Goal: Information Seeking & Learning: Learn about a topic

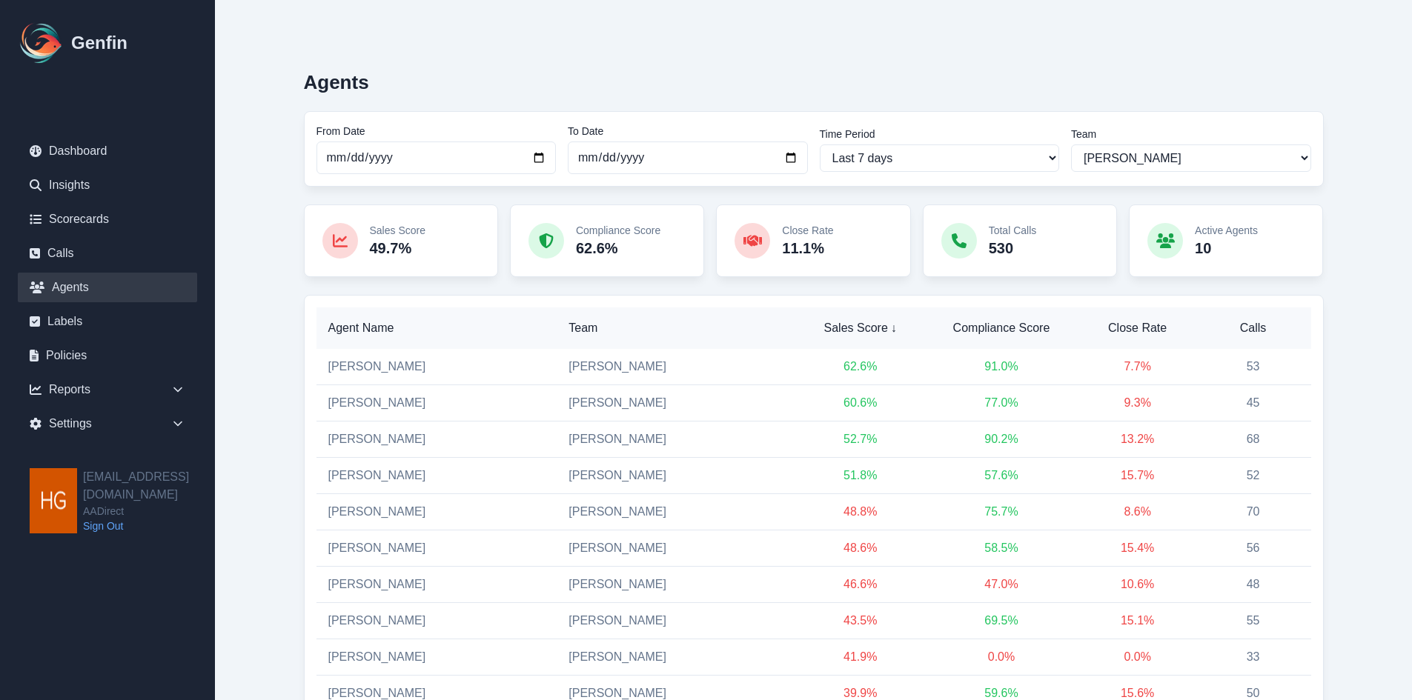
select select "2"
click at [68, 185] on link "Insights" at bounding box center [107, 185] width 179 height 30
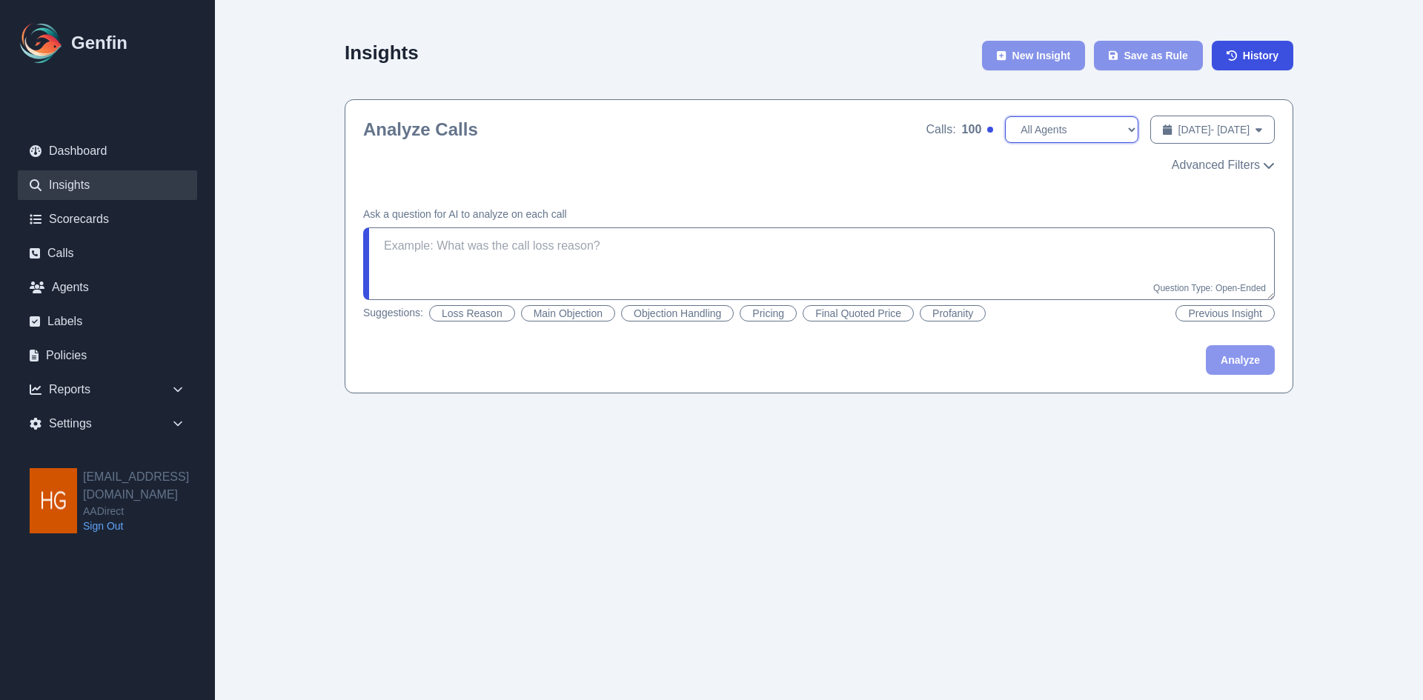
click at [1079, 129] on select "All Agents [PERSON_NAME] [PERSON_NAME] [PERSON_NAME] [PERSON_NAME] [PERSON_NAME…" at bounding box center [1071, 129] width 133 height 27
select select "[PERSON_NAME]"
click at [1005, 116] on select "All Agents [PERSON_NAME] [PERSON_NAME] [PERSON_NAME] [PERSON_NAME] [PERSON_NAME…" at bounding box center [1071, 129] width 133 height 27
click at [1215, 133] on span "[DATE] - [DATE]" at bounding box center [1215, 129] width 72 height 15
select select "9"
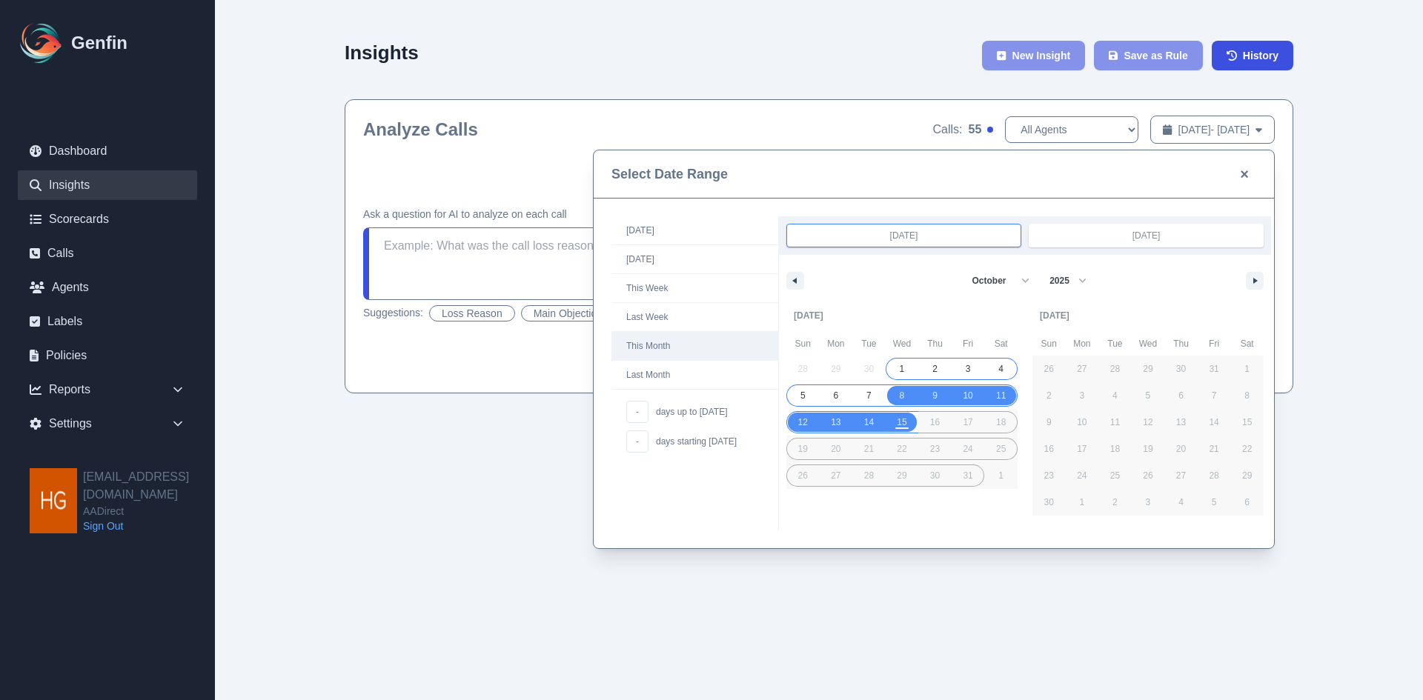
click at [654, 342] on span "This Month" at bounding box center [695, 346] width 167 height 28
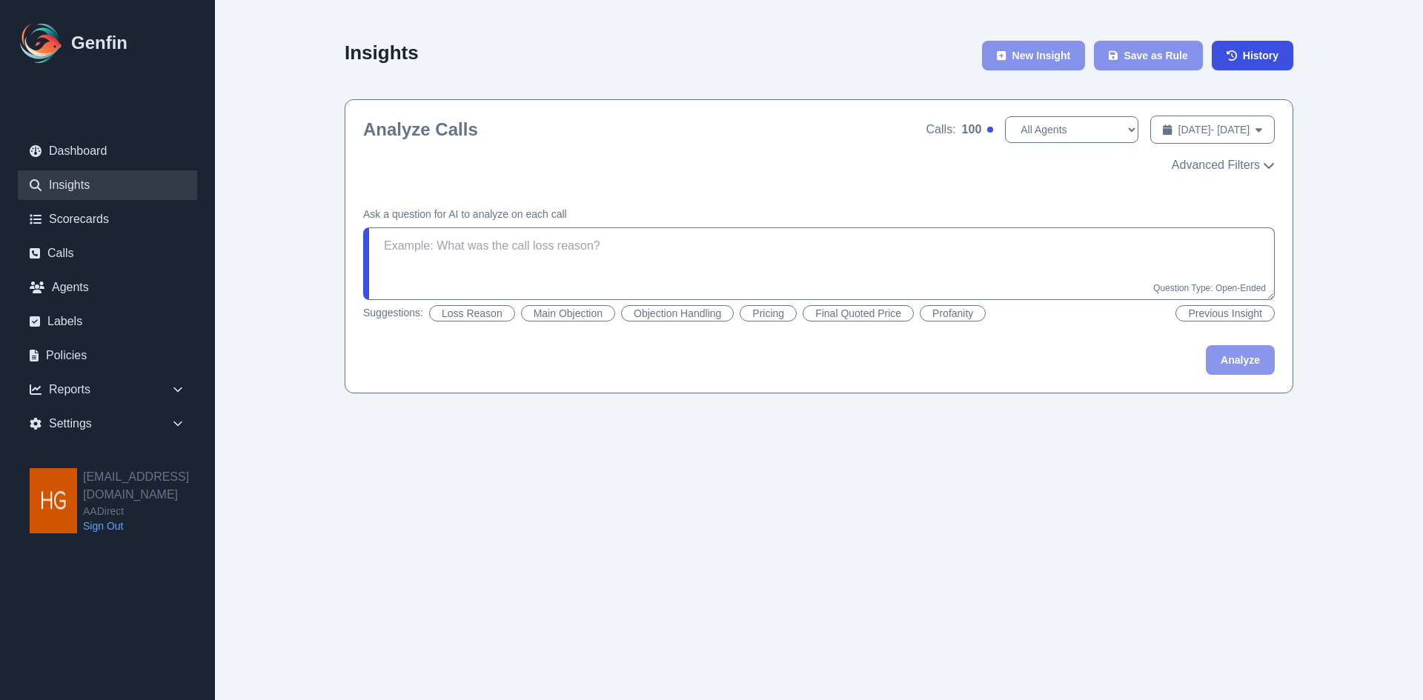
click at [673, 314] on button "Objection Handling" at bounding box center [677, 313] width 113 height 16
type textarea "Did the agent handle the objections well? If there were multiple objections, di…"
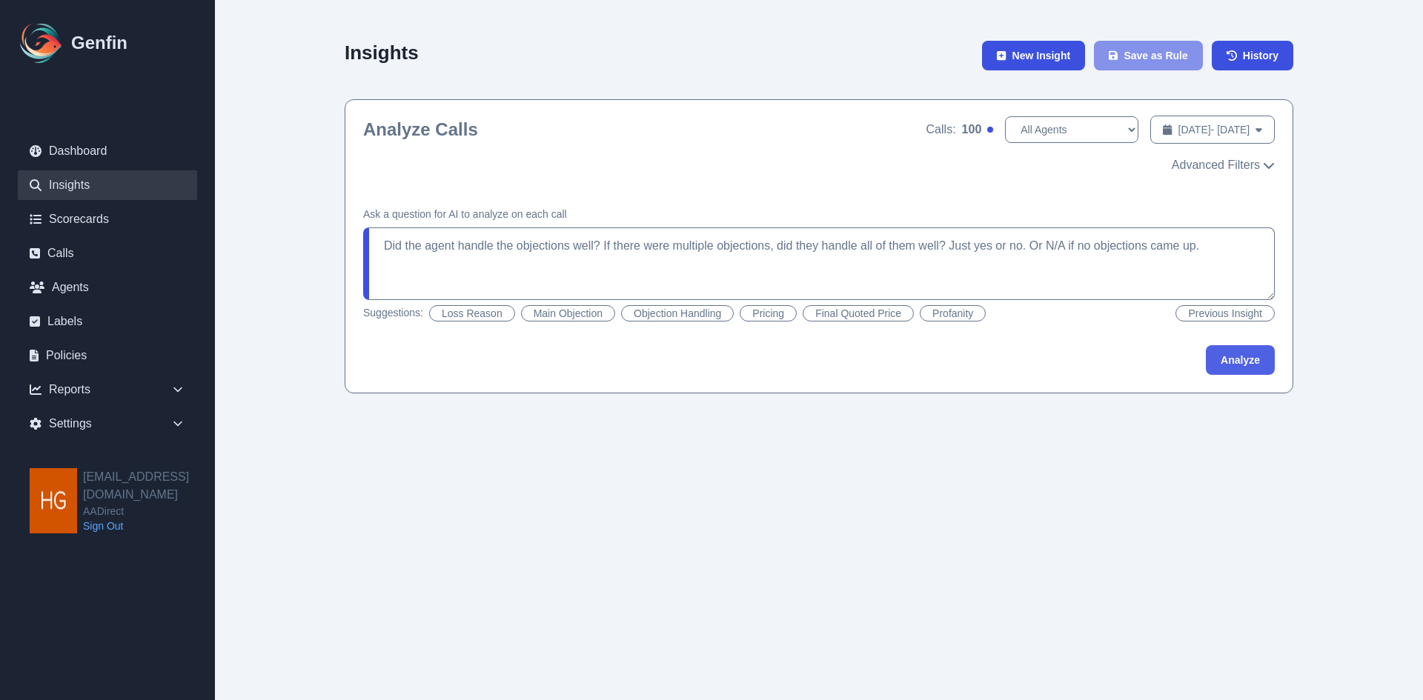
click at [1236, 362] on button "Analyze" at bounding box center [1240, 360] width 69 height 30
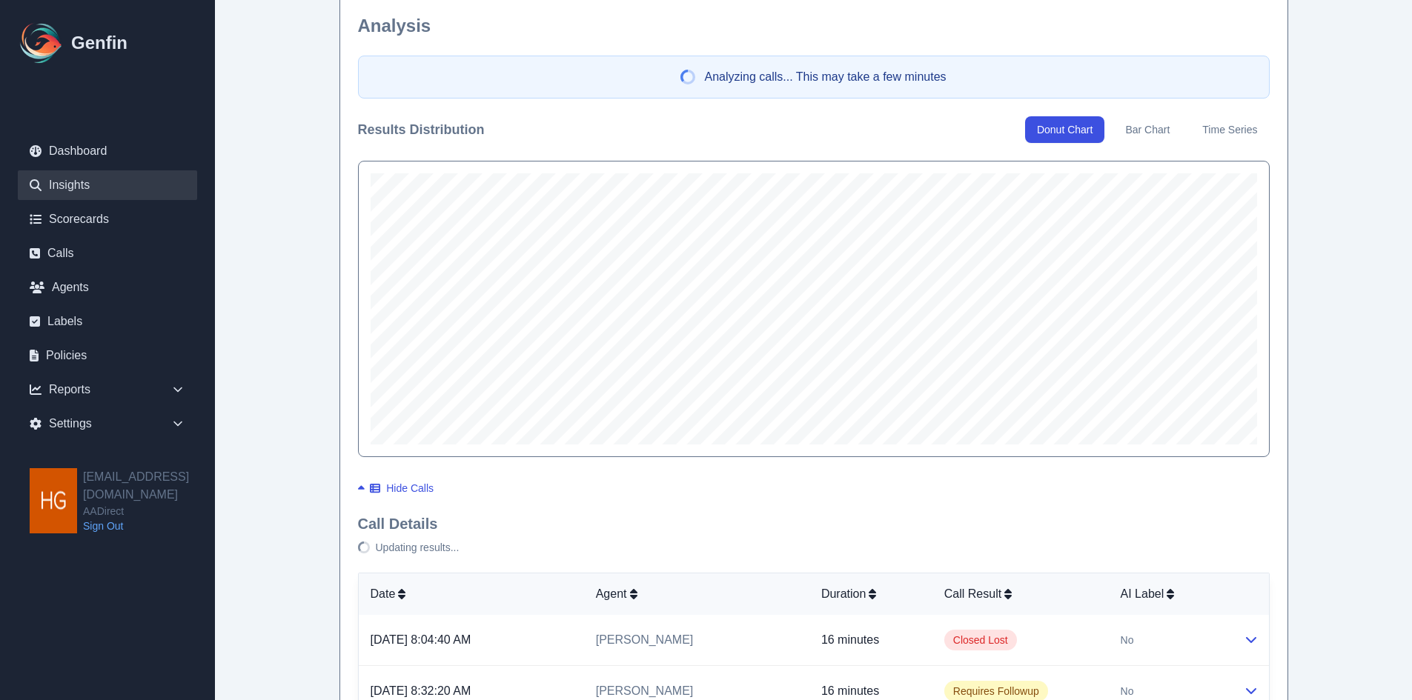
scroll to position [371, 0]
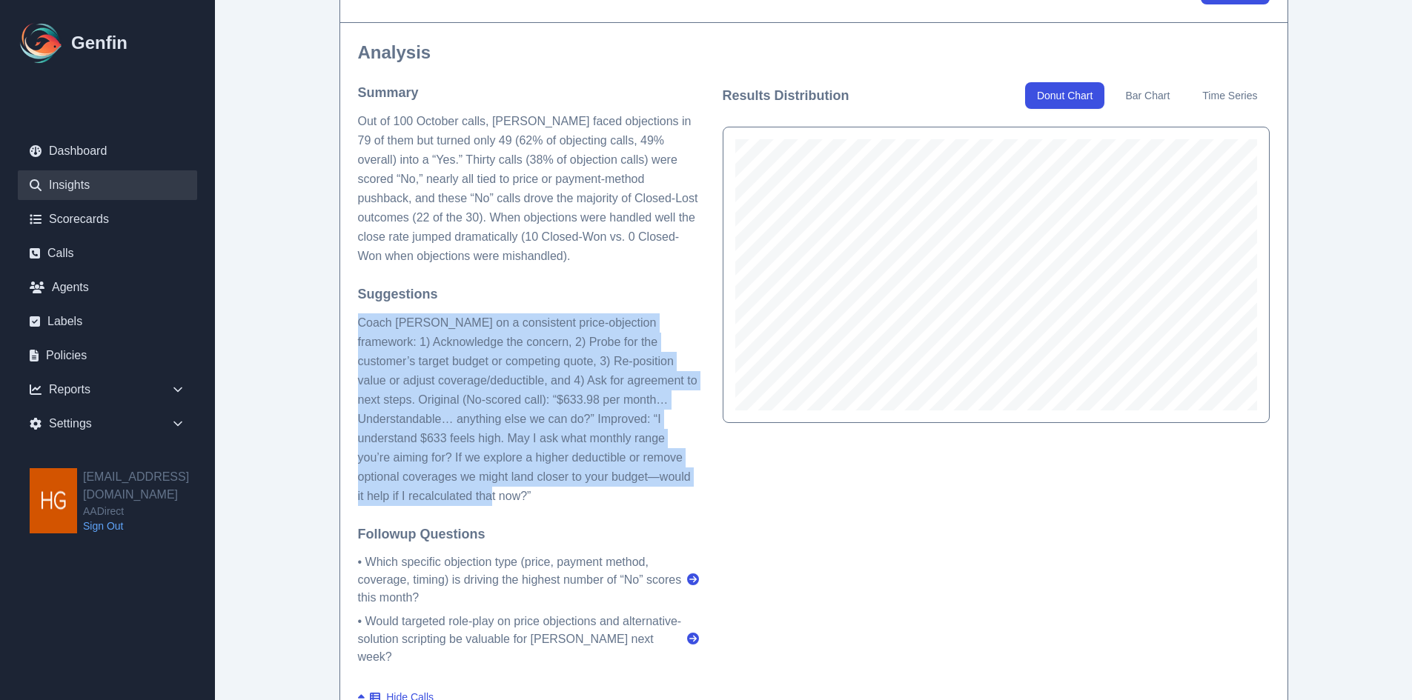
drag, startPoint x: 357, startPoint y: 322, endPoint x: 537, endPoint y: 498, distance: 251.6
click at [537, 498] on p "Coach [PERSON_NAME] on a consistent price-objection framework: 1) Acknowledge t…" at bounding box center [528, 410] width 341 height 193
copy p "Coach [PERSON_NAME] on a consistent price-objection framework: 1) Acknowledge t…"
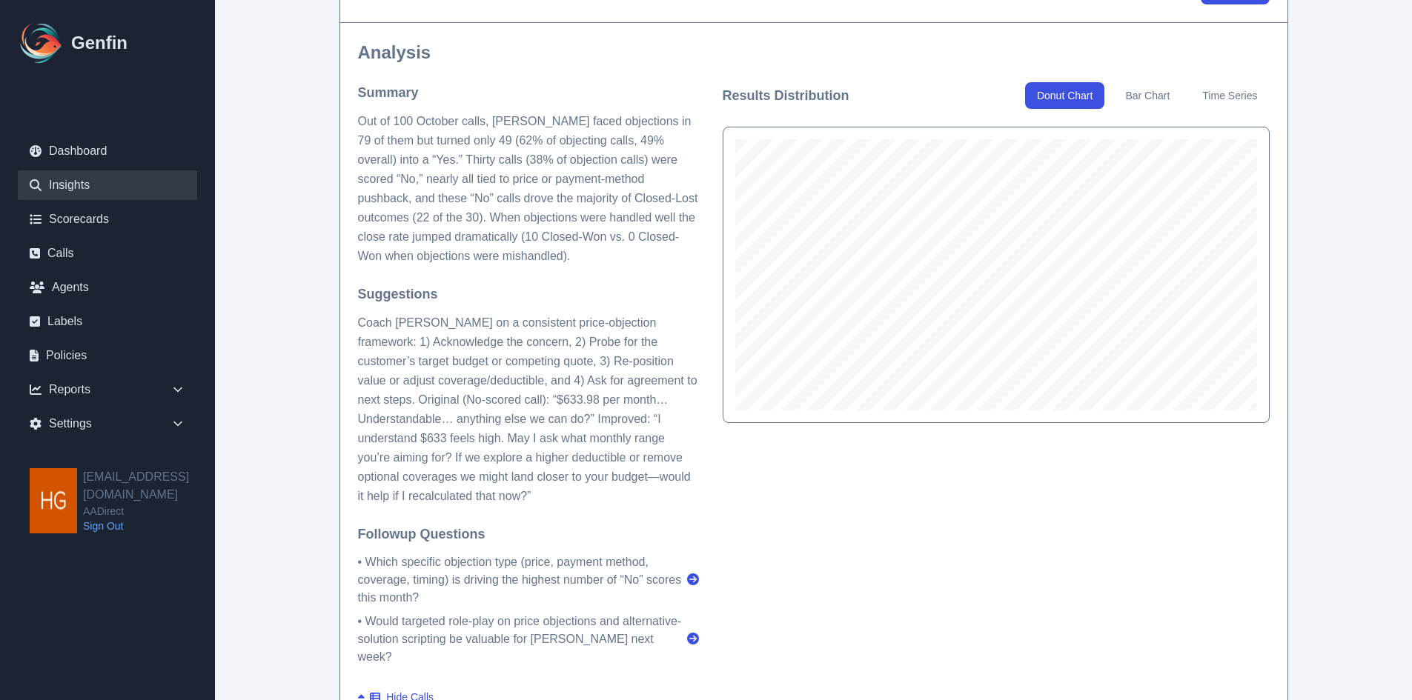
click at [805, 526] on div "Results Distribution Donut Chart Bar Chart Time Series" at bounding box center [996, 374] width 547 height 584
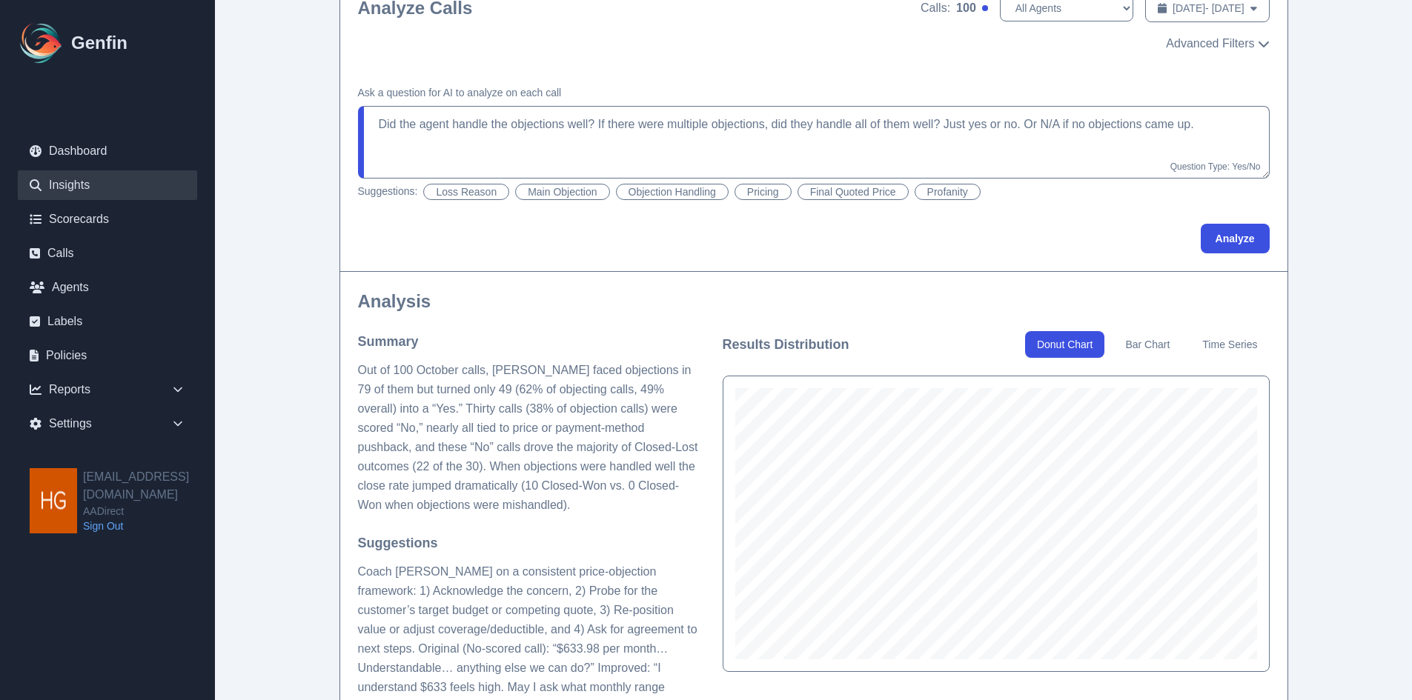
scroll to position [0, 0]
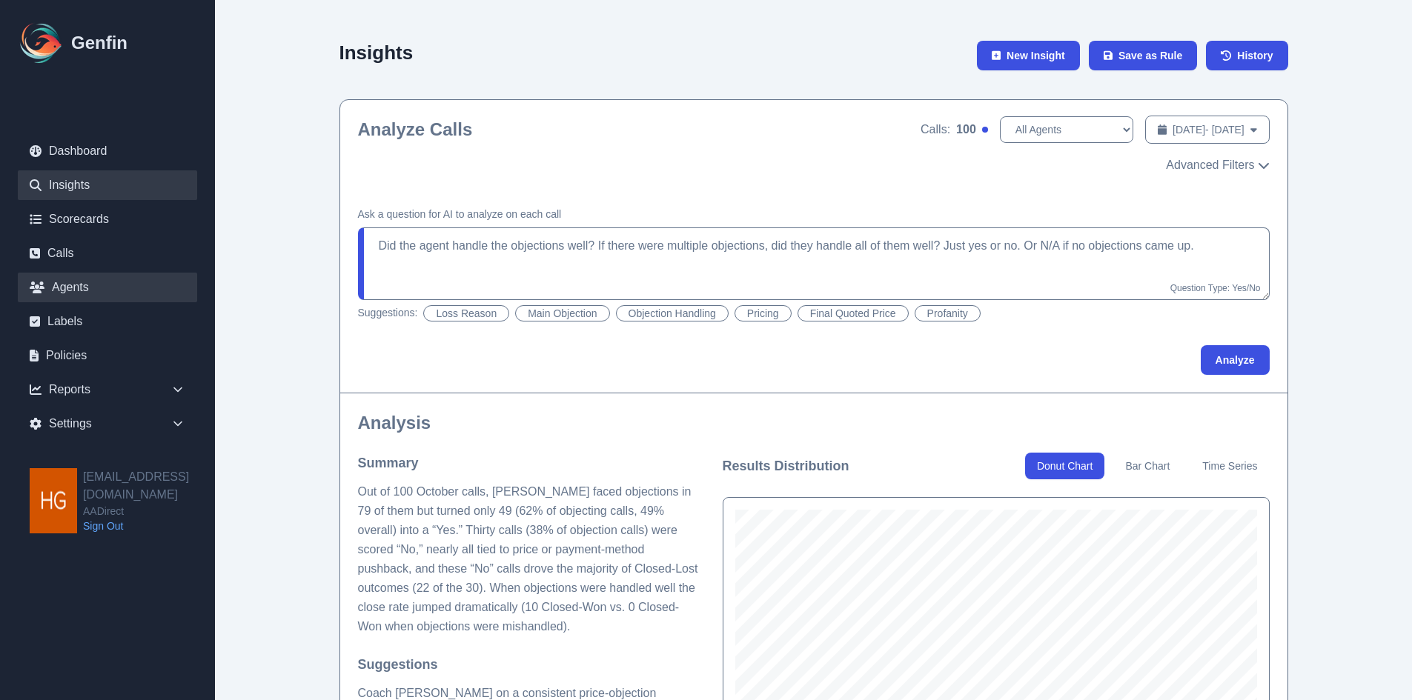
click at [68, 287] on link "Agents" at bounding box center [107, 288] width 179 height 30
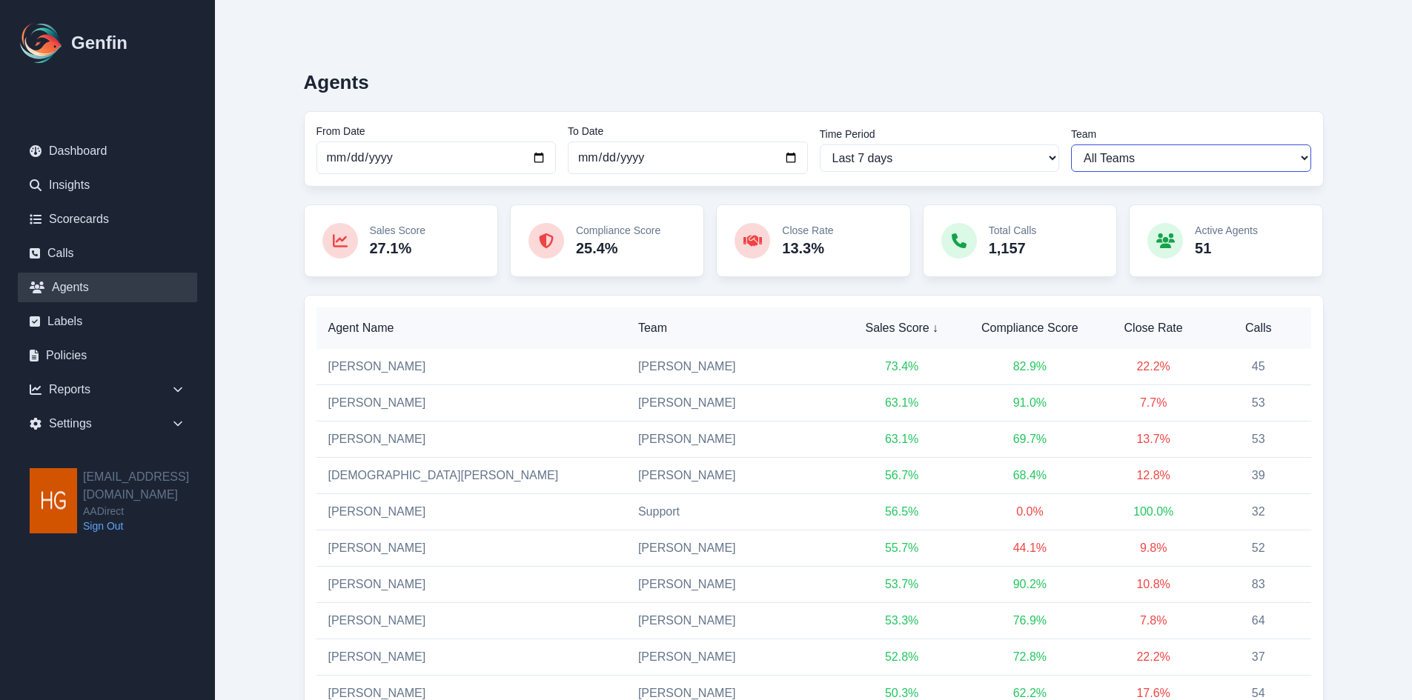
click at [1154, 158] on select "All Teams [PERSON_NAME] Support" at bounding box center [1191, 158] width 240 height 27
select select "2"
click at [1071, 145] on select "All Teams [PERSON_NAME] Support" at bounding box center [1191, 158] width 240 height 27
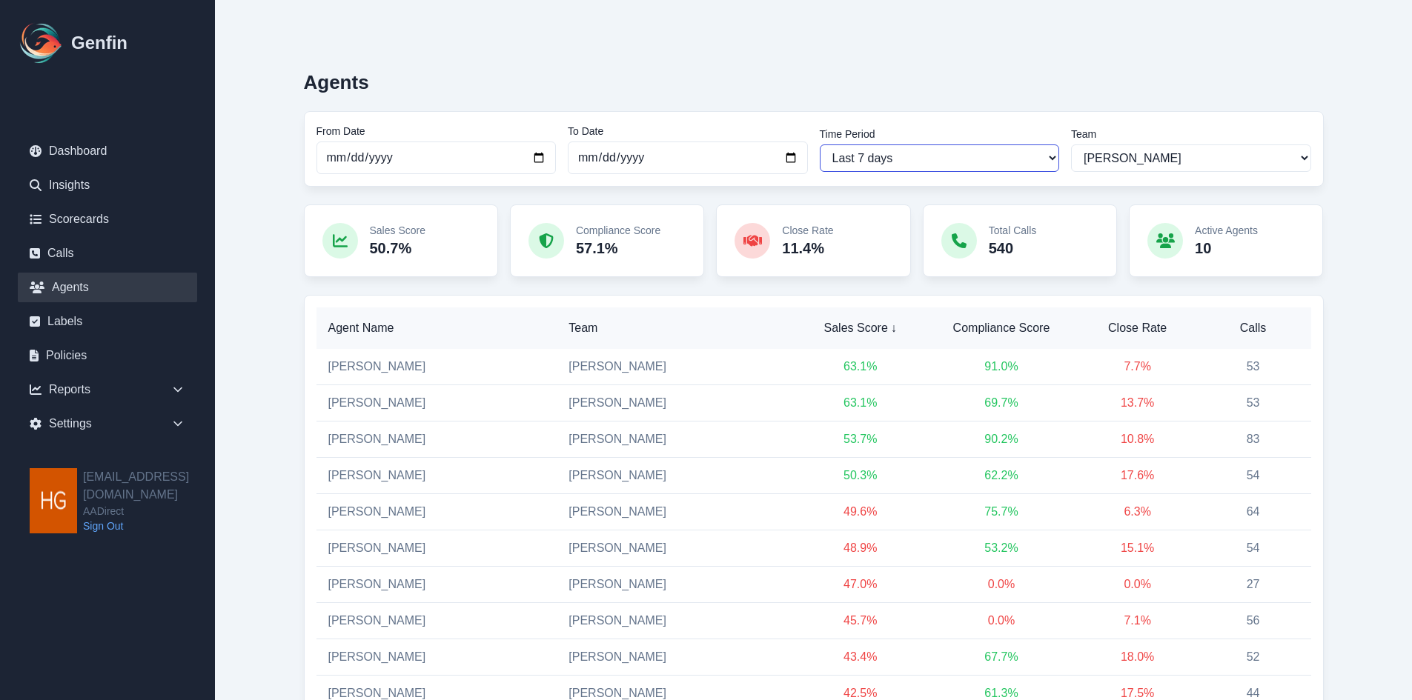
click at [964, 156] on select "Last 7 days Last 14 days Last 30 days Last 90 days Last 180 days Last 365 days …" at bounding box center [940, 158] width 240 height 27
select select "14"
click at [820, 145] on select "Last 7 days Last 14 days Last 30 days Last 90 days Last 180 days Last 365 days …" at bounding box center [940, 158] width 240 height 27
type input "[DATE]"
click at [357, 620] on link "[PERSON_NAME]" at bounding box center [377, 620] width 98 height 13
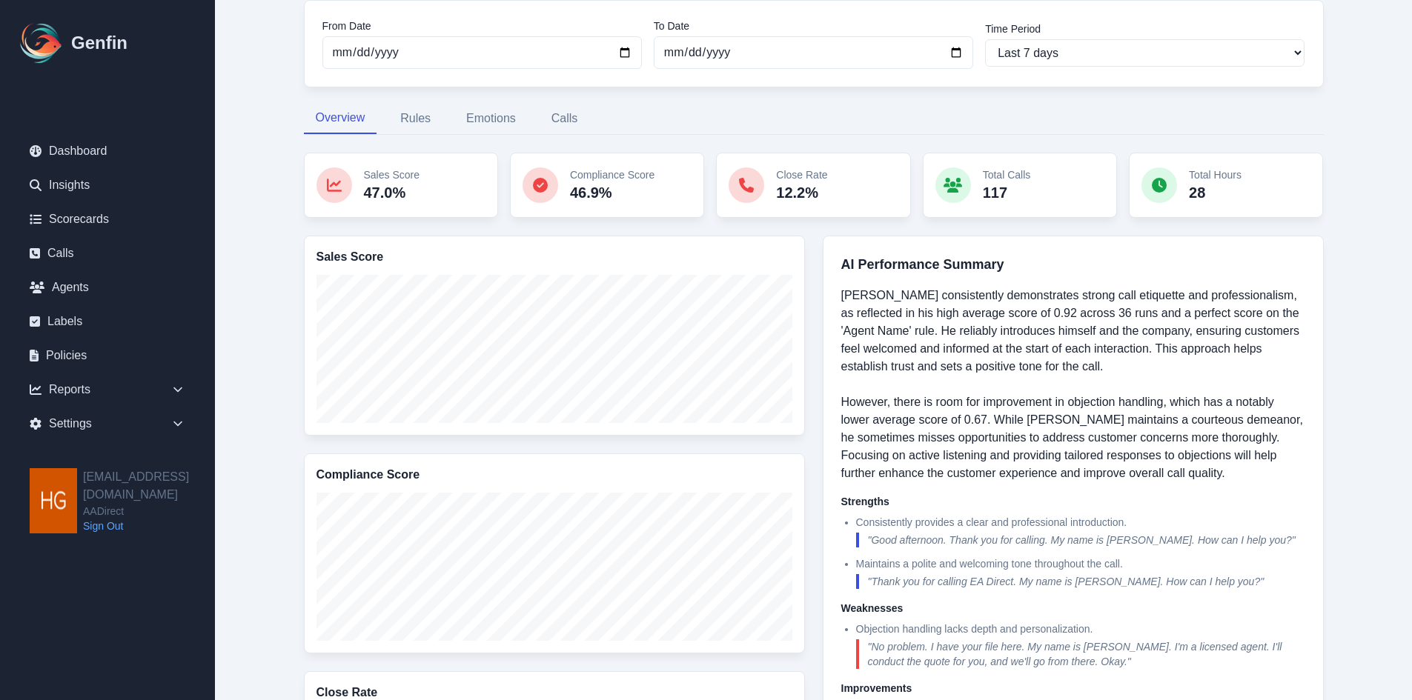
scroll to position [222, 0]
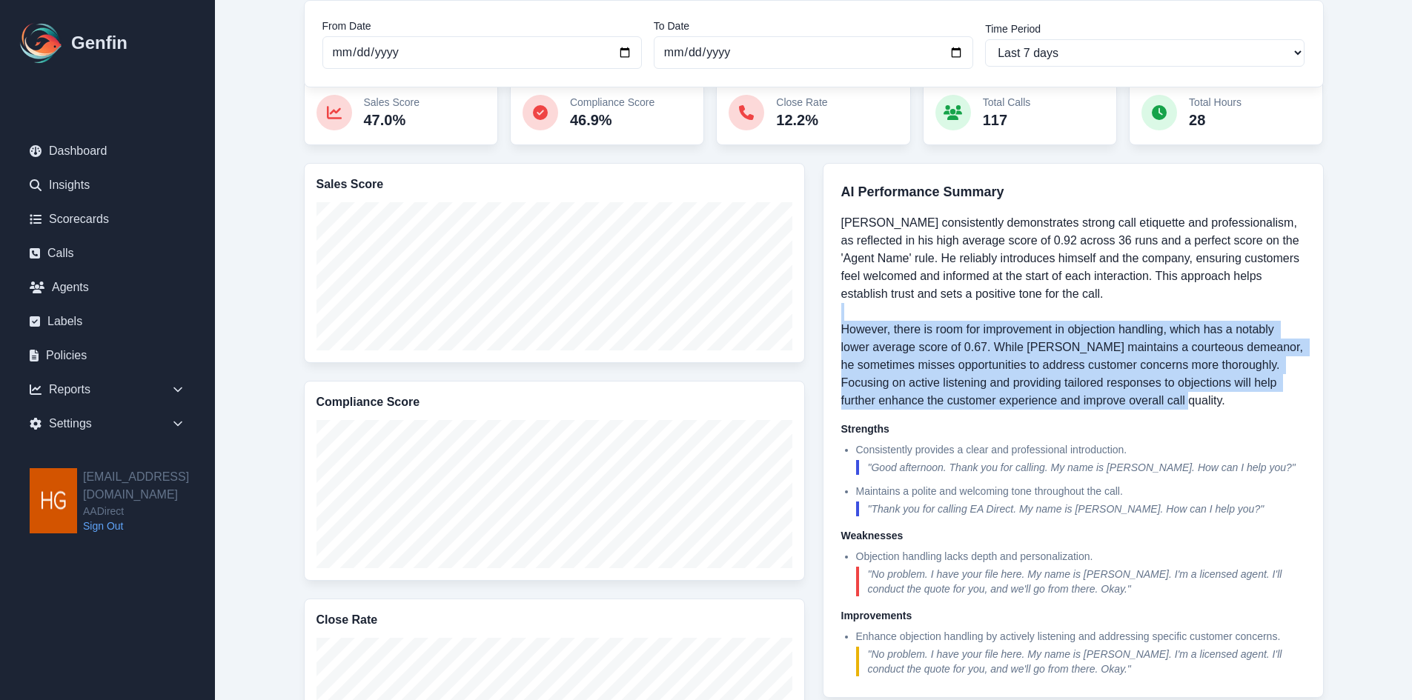
drag, startPoint x: 1239, startPoint y: 397, endPoint x: 839, endPoint y: 327, distance: 406.4
click at [839, 327] on div "AI Performance Summary Nelson Lopez consistently demonstrates strong call etiqu…" at bounding box center [1073, 430] width 501 height 535
copy p "However, there is room for improvement in objection handling, which has a notab…"
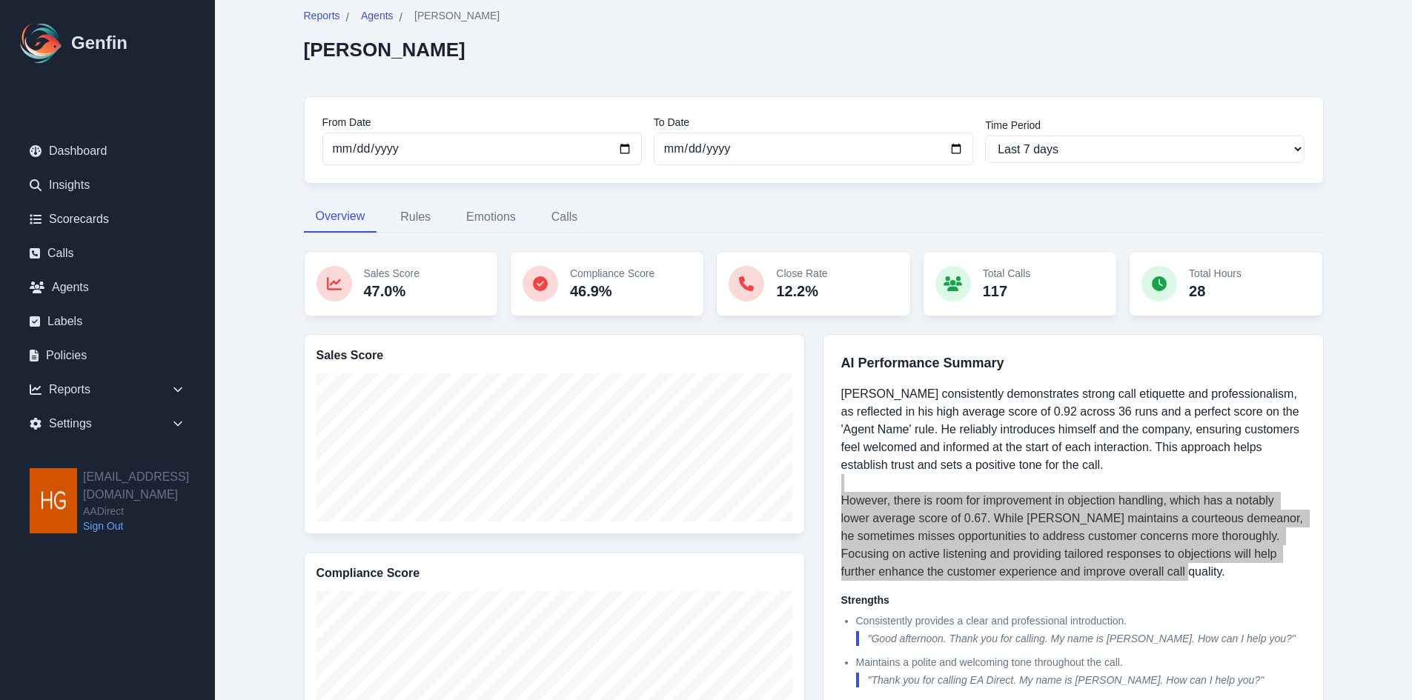
scroll to position [74, 0]
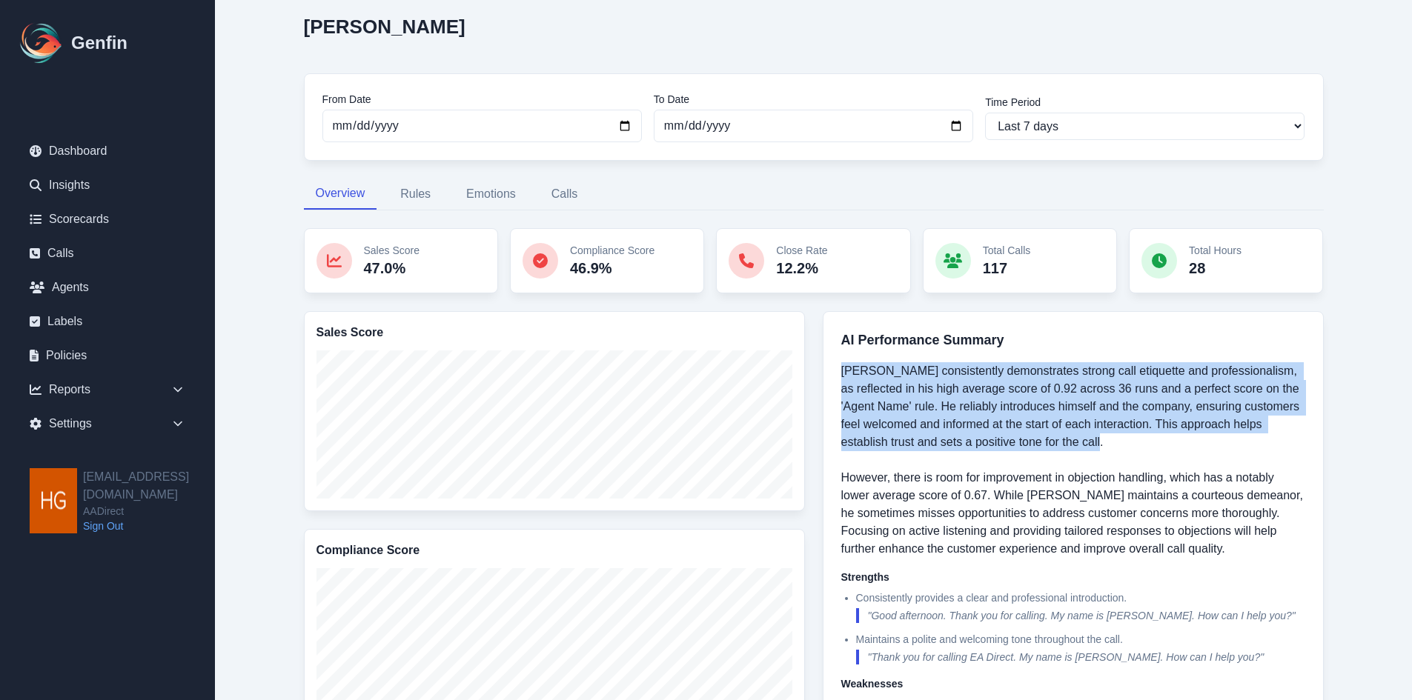
drag, startPoint x: 1111, startPoint y: 442, endPoint x: 829, endPoint y: 359, distance: 294.4
click at [829, 359] on div "AI Performance Summary Nelson Lopez consistently demonstrates strong call etiqu…" at bounding box center [1073, 578] width 501 height 535
click at [1032, 379] on p "Nelson Lopez consistently demonstrates strong call etiquette and professionalis…" at bounding box center [1073, 460] width 464 height 196
